Goal: Transaction & Acquisition: Download file/media

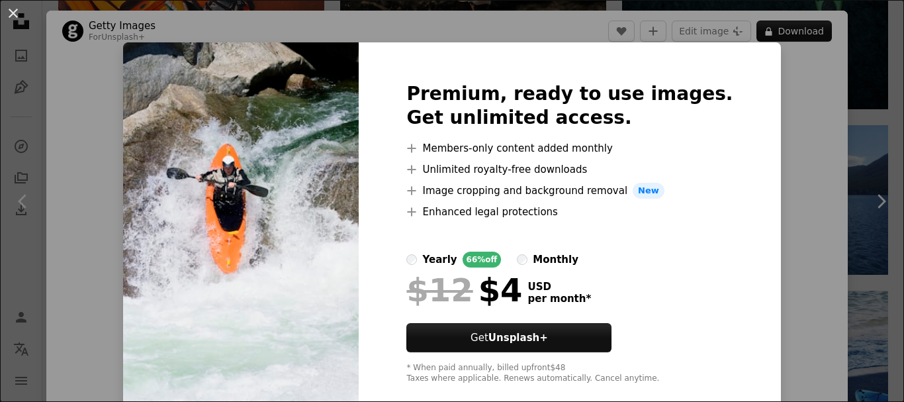
scroll to position [132, 0]
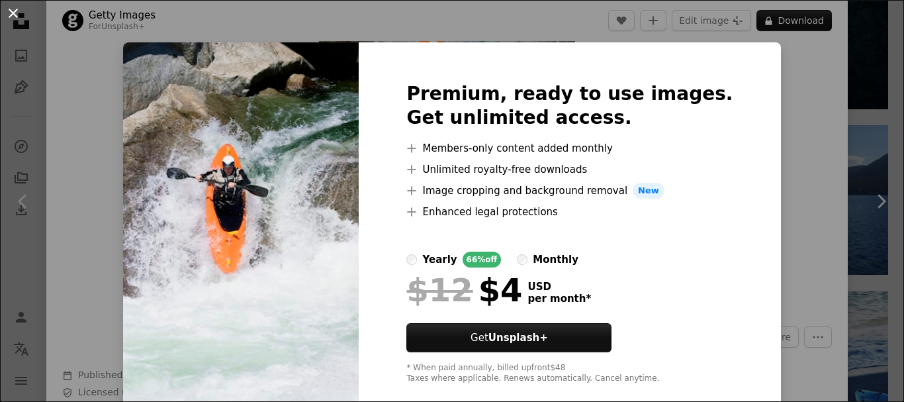
click at [10, 17] on button "An X shape" at bounding box center [13, 13] width 16 height 16
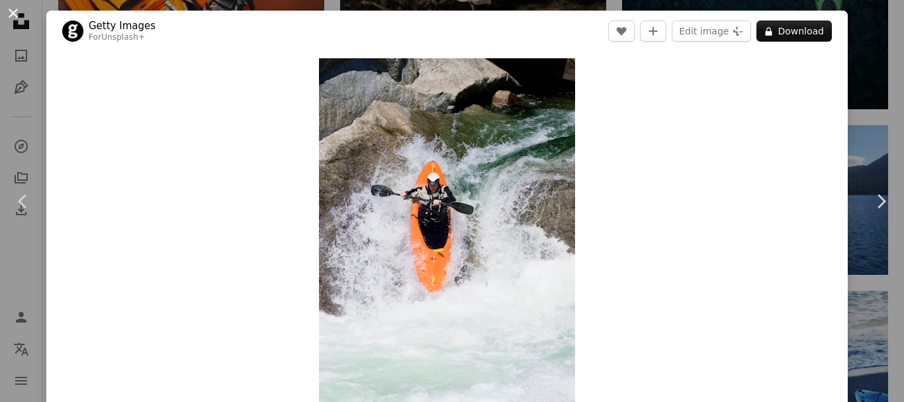
click at [15, 15] on button "An X shape" at bounding box center [13, 13] width 16 height 16
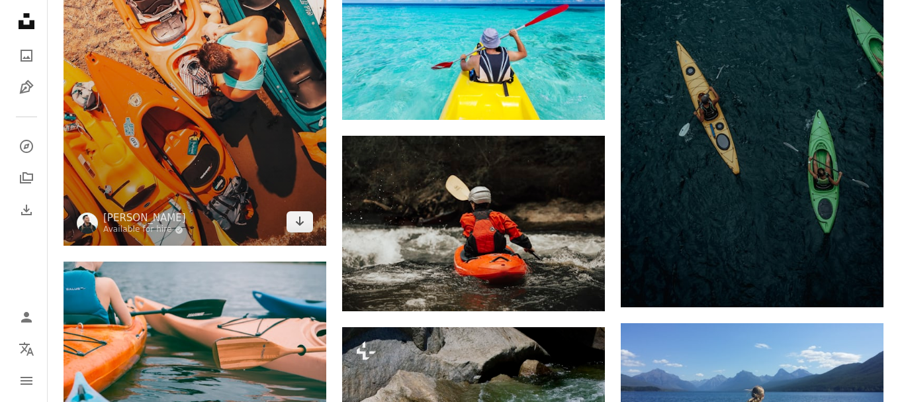
scroll to position [1217, 0]
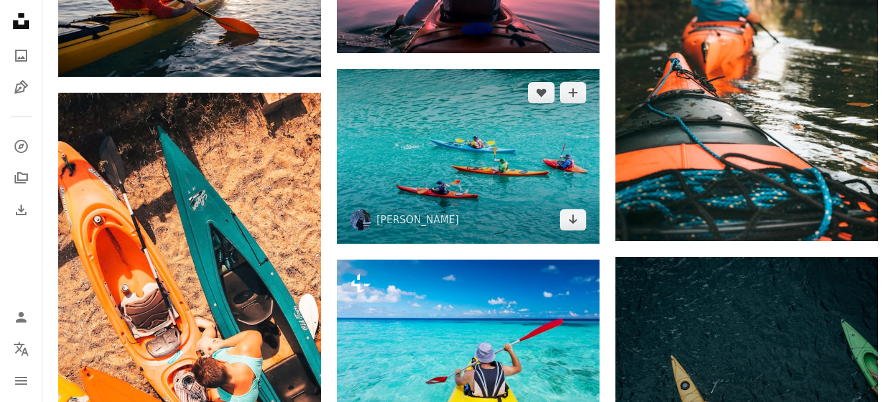
click at [468, 177] on img at bounding box center [468, 156] width 263 height 175
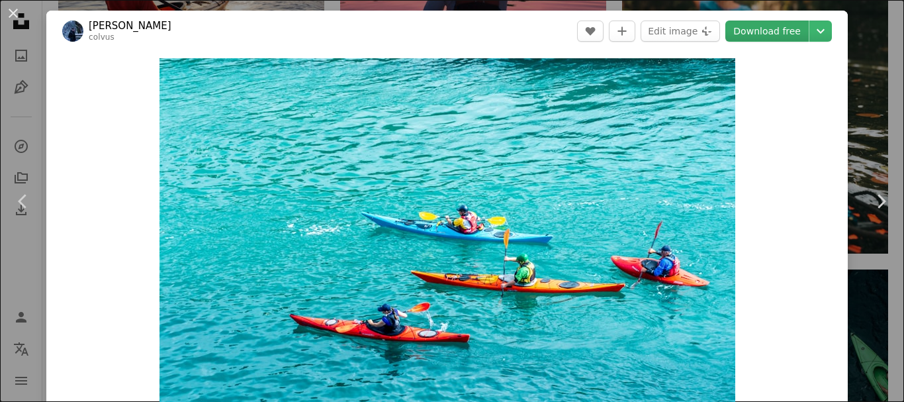
click at [759, 30] on link "Download free" at bounding box center [767, 31] width 83 height 21
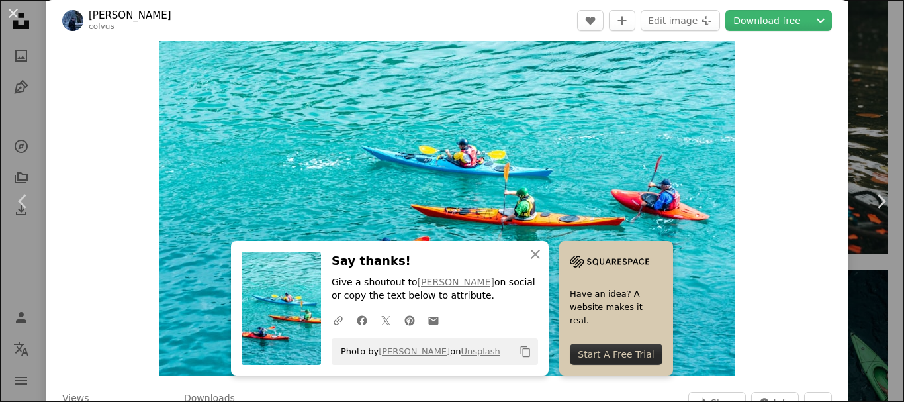
scroll to position [331, 0]
